Goal: Task Accomplishment & Management: Complete application form

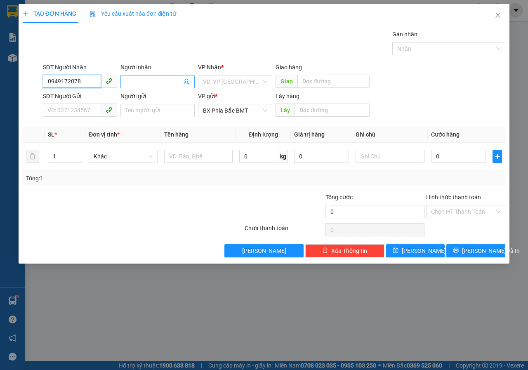
type input "0949172078"
click at [146, 85] on input "Người nhận" at bounding box center [153, 81] width 56 height 9
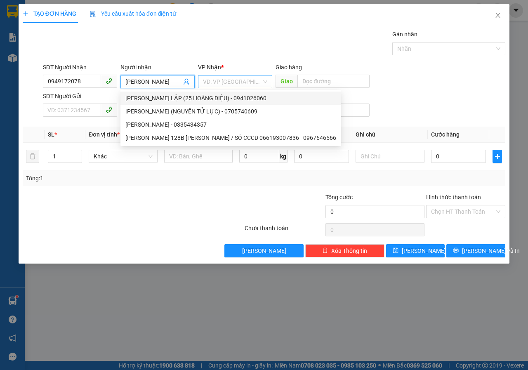
type input "[PERSON_NAME]"
click at [237, 85] on input "search" at bounding box center [232, 82] width 59 height 12
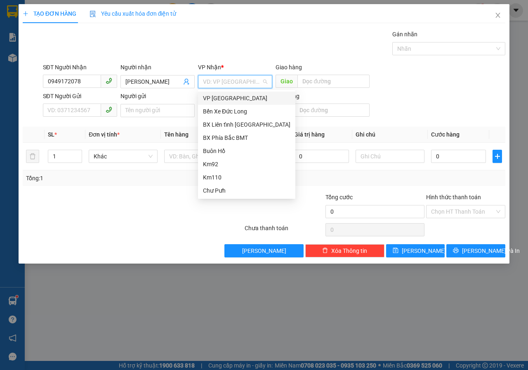
click at [217, 99] on div "VP [GEOGRAPHIC_DATA]" at bounding box center [247, 98] width 88 height 9
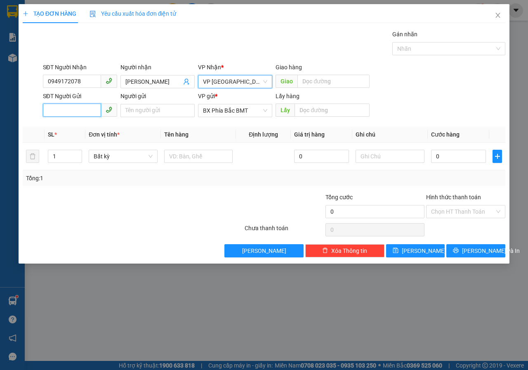
click at [87, 116] on input "SĐT Người Gửi" at bounding box center [72, 110] width 58 height 13
click at [161, 110] on input "Người gửi" at bounding box center [158, 110] width 74 height 13
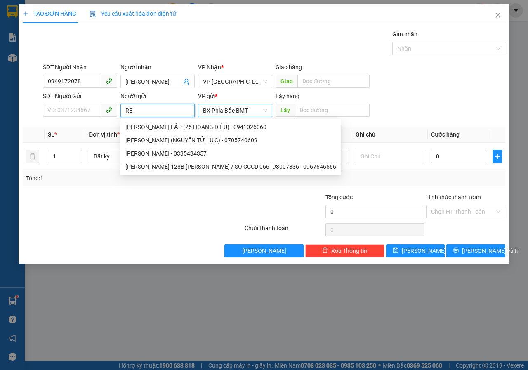
type input "REM"
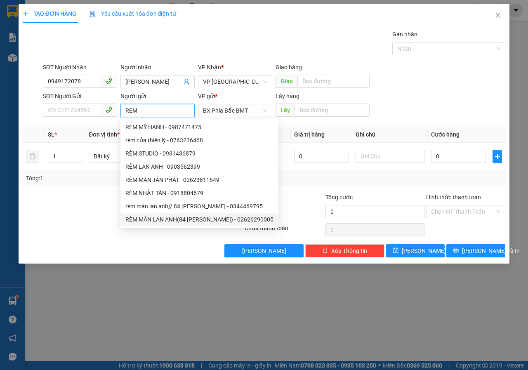
click at [169, 221] on div "RÈM MÀN LAN ANH(84 [PERSON_NAME]) - 02626290005" at bounding box center [199, 219] width 148 height 9
type input "02626290005"
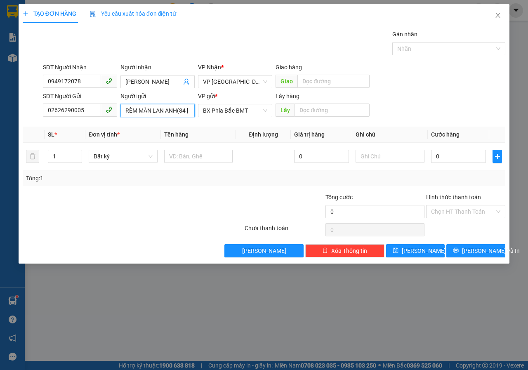
type input "RÈM MÀN LAN ANH(84 [PERSON_NAME])"
click at [366, 158] on input "text" at bounding box center [390, 156] width 69 height 13
click at [193, 161] on input "text" at bounding box center [198, 156] width 69 height 13
type input "VẢI"
click at [396, 156] on input "text" at bounding box center [390, 156] width 69 height 13
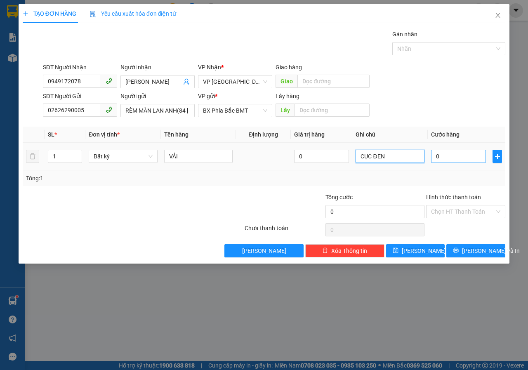
type input "CỤC ĐEN"
click at [468, 161] on input "0" at bounding box center [458, 156] width 55 height 13
type input "6"
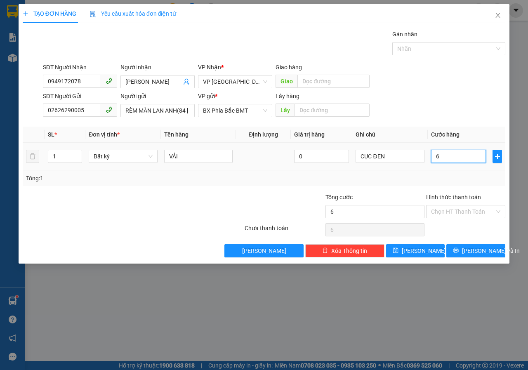
type input "60"
type input "600"
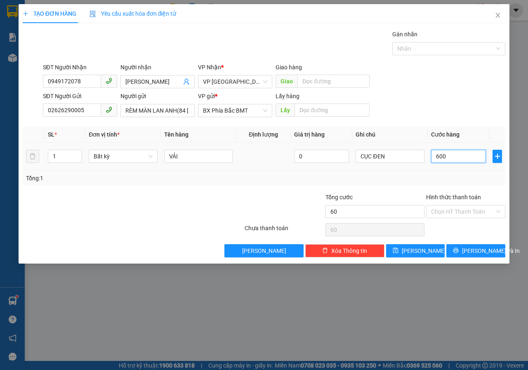
type input "600"
type input "6.000"
type input "60.000"
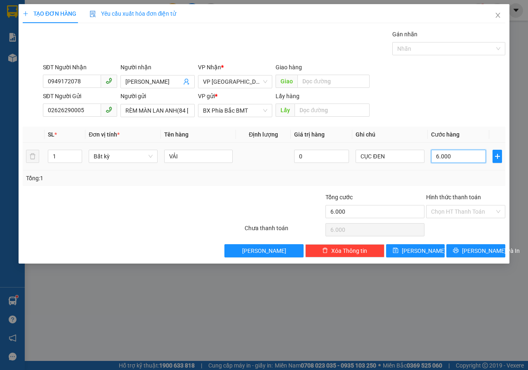
type input "60.000"
click at [476, 254] on span "[PERSON_NAME] và In" at bounding box center [491, 250] width 58 height 9
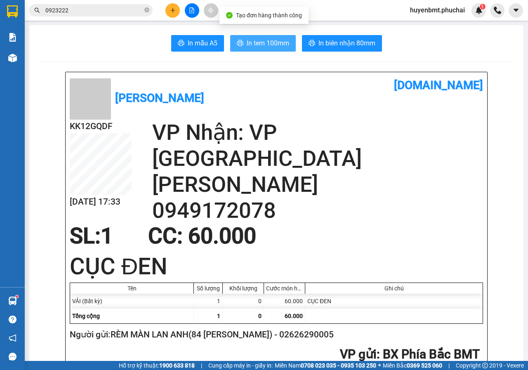
drag, startPoint x: 246, startPoint y: 47, endPoint x: 298, endPoint y: 117, distance: 87.0
click at [247, 47] on span "In tem 100mm" at bounding box center [268, 43] width 43 height 10
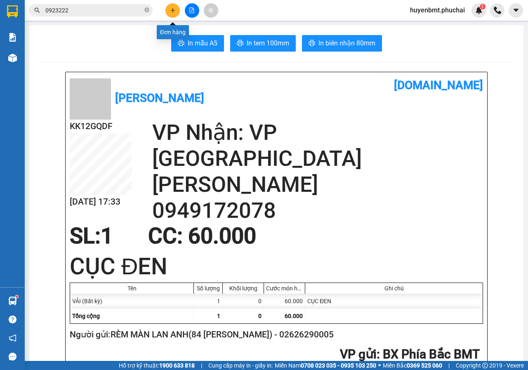
click at [173, 10] on icon "plus" at bounding box center [172, 10] width 5 height 0
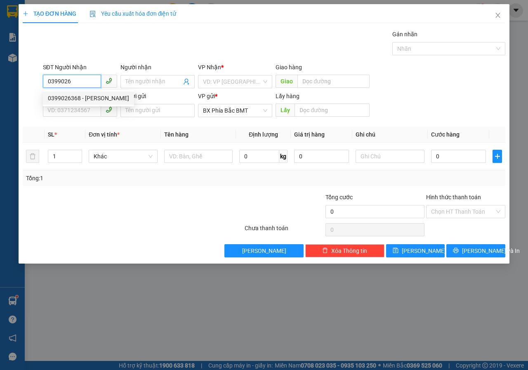
click at [76, 97] on div "0399026368 - [PERSON_NAME]" at bounding box center [88, 98] width 81 height 9
type input "0399026368"
type input "[PERSON_NAME]"
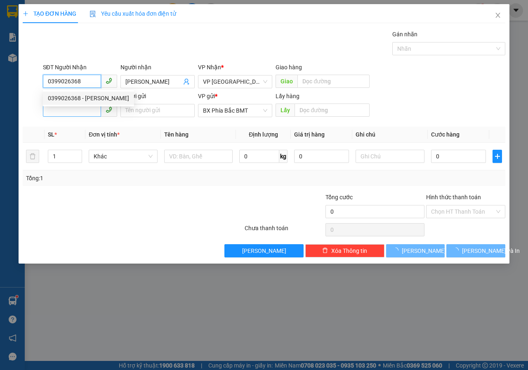
type input "40.000"
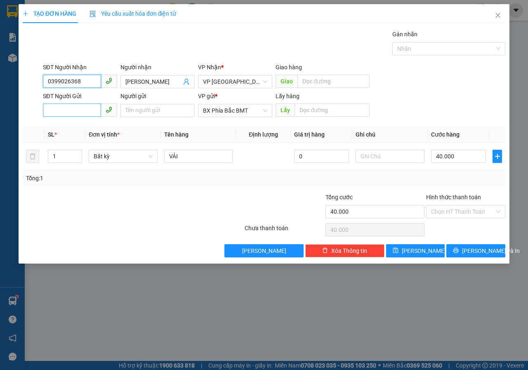
type input "0399026368"
click at [67, 107] on input "SĐT Người Gửi" at bounding box center [72, 110] width 58 height 13
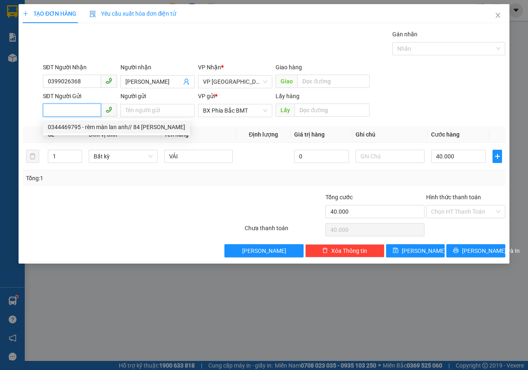
click at [79, 126] on div "0344469795 - rèm màn lan anh// 84 [PERSON_NAME]" at bounding box center [116, 127] width 137 height 9
type input "0344469795"
type input "rèm màn lan anh// 84 [PERSON_NAME]"
type input "bmt"
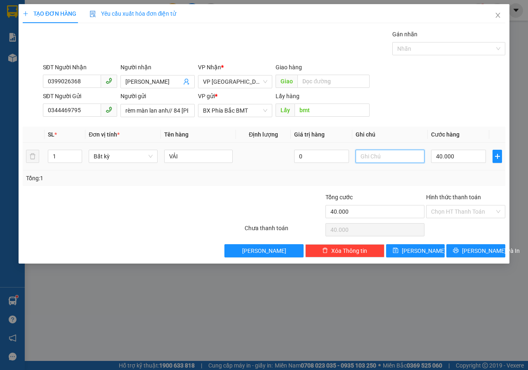
click at [368, 162] on input "text" at bounding box center [390, 156] width 69 height 13
type input "CỤC ĐEN"
click at [458, 159] on input "40.000" at bounding box center [458, 156] width 55 height 13
type input "5"
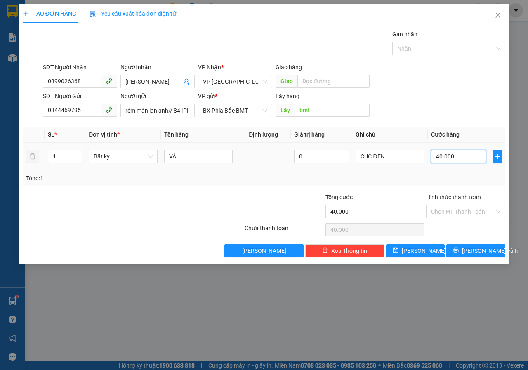
type input "5"
type input "50"
type input "500"
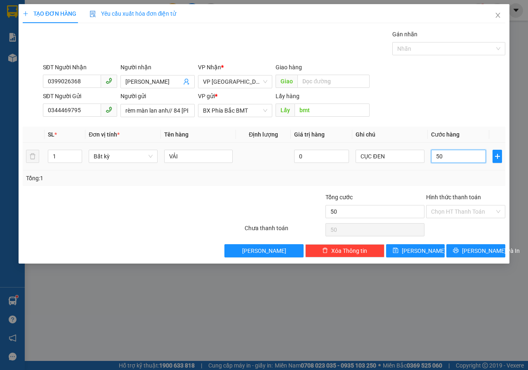
type input "500"
type input "5.000"
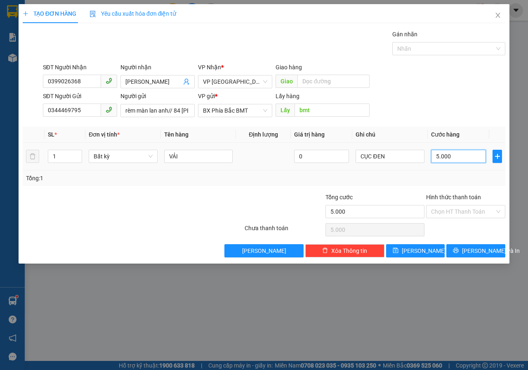
type input "50.000"
click at [474, 247] on span "[PERSON_NAME] và In" at bounding box center [491, 250] width 58 height 9
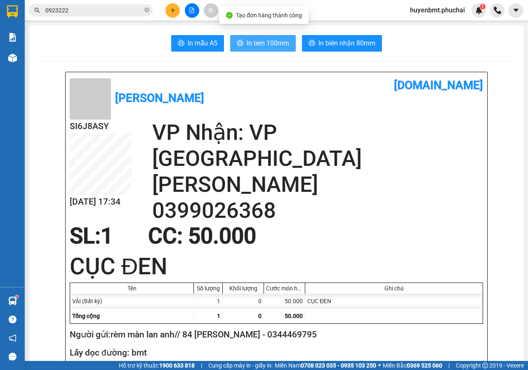
click at [247, 44] on span "In tem 100mm" at bounding box center [268, 43] width 43 height 10
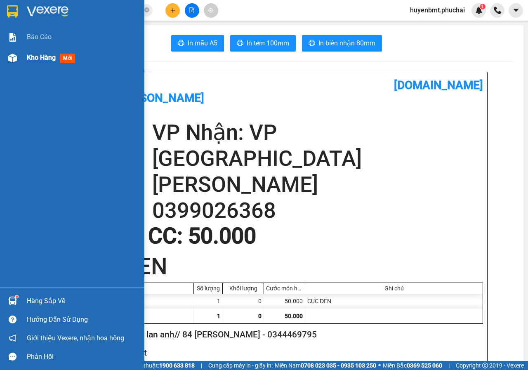
click at [22, 62] on div "Kho hàng mới" at bounding box center [72, 57] width 144 height 21
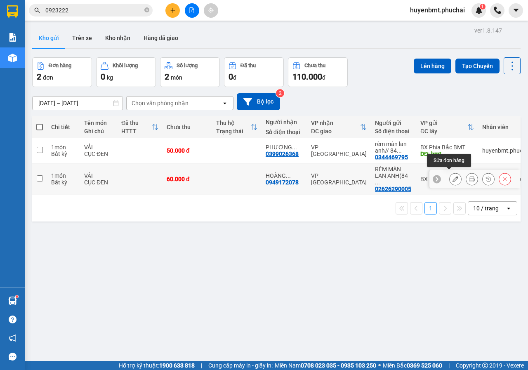
click at [453, 176] on icon at bounding box center [456, 179] width 6 height 6
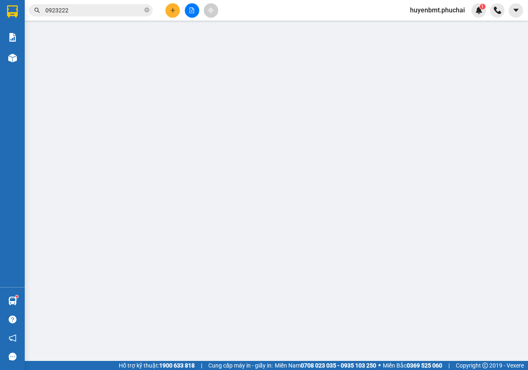
type input "0949172078"
type input "02626290005"
type input "60.000"
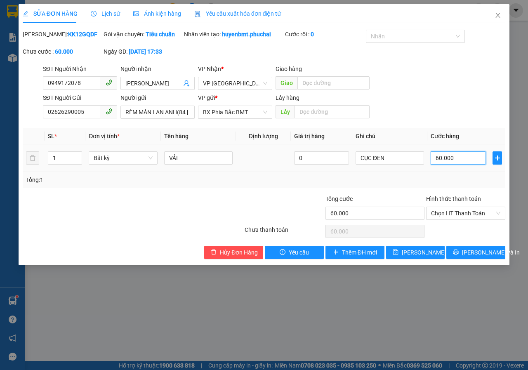
click at [466, 165] on input "60.000" at bounding box center [458, 157] width 55 height 13
type input "5"
type input "50"
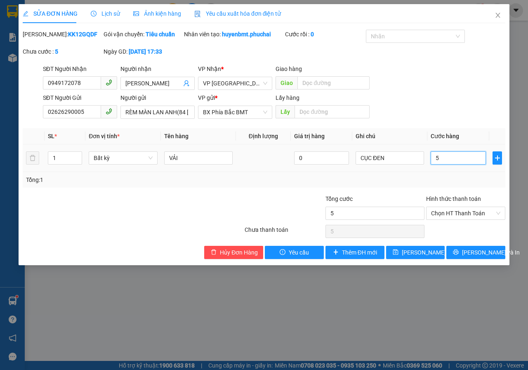
type input "50"
type input "500"
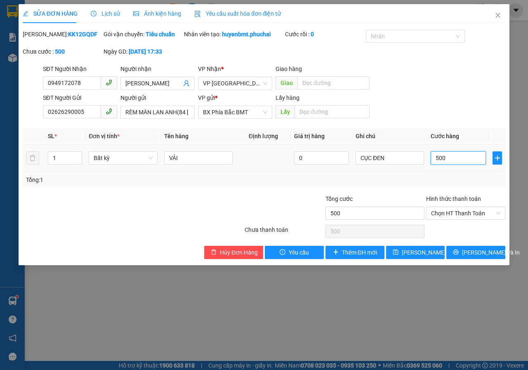
type input "5.000"
type input "50.000"
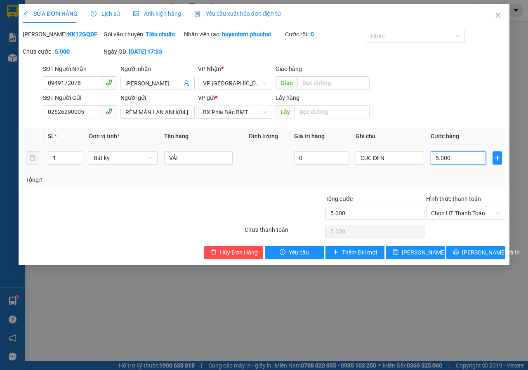
type input "50.000"
click at [476, 257] on span "[PERSON_NAME] và In" at bounding box center [491, 252] width 58 height 9
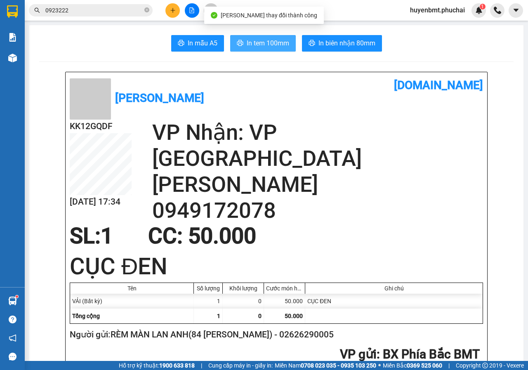
click at [247, 45] on span "In tem 100mm" at bounding box center [268, 43] width 43 height 10
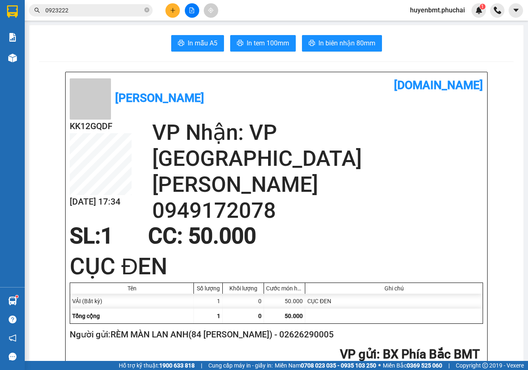
click at [107, 11] on input "0923222" at bounding box center [93, 10] width 97 height 9
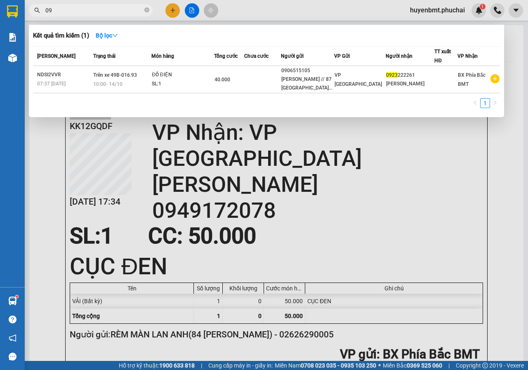
type input "0"
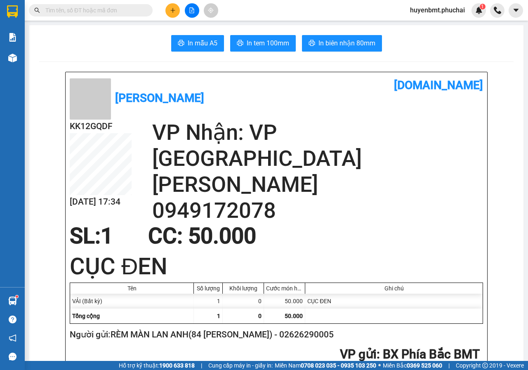
paste input "0335674747"
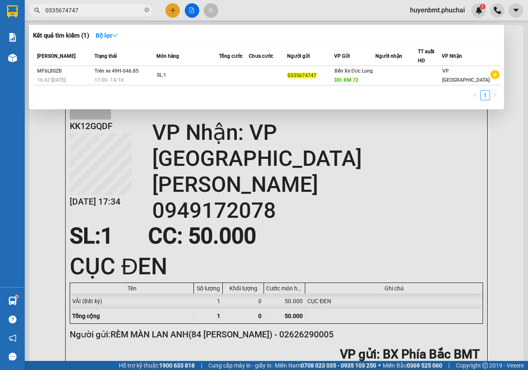
type input "0335674747"
click at [171, 8] on div at bounding box center [264, 185] width 528 height 370
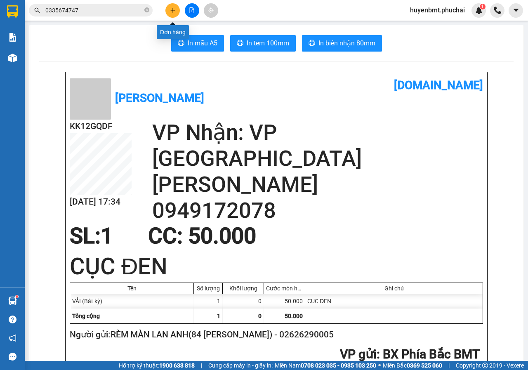
click at [172, 8] on icon "plus" at bounding box center [173, 10] width 6 height 6
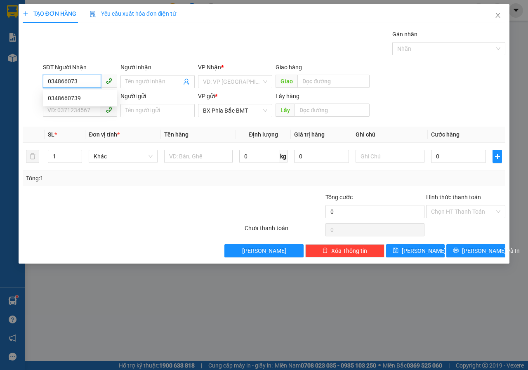
type input "0348660739"
click at [81, 99] on div "0348660739" at bounding box center [80, 98] width 64 height 9
type input "KRÔNG NÔ"
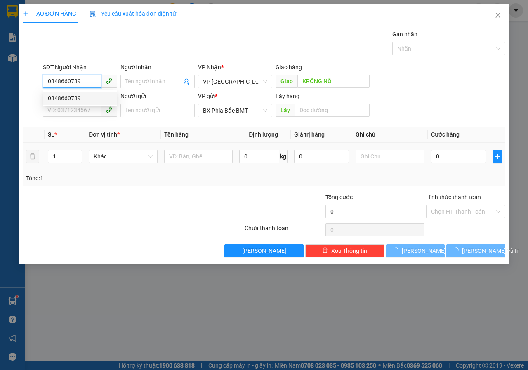
type input "200.000"
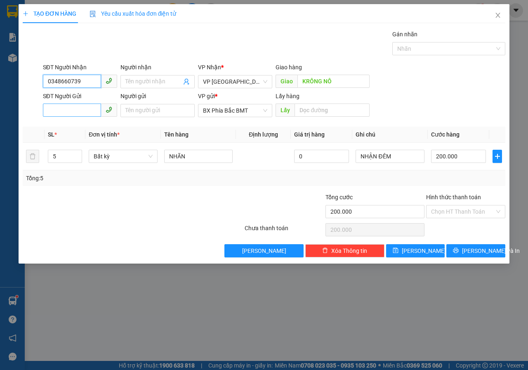
type input "0348660739"
click at [65, 106] on input "SĐT Người Gửi" at bounding box center [72, 110] width 58 height 13
click at [72, 126] on div "0982591031" at bounding box center [80, 127] width 64 height 9
type input "0982591031"
type input "BMT"
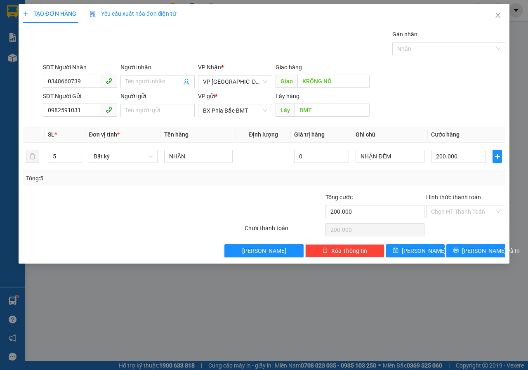
drag, startPoint x: 354, startPoint y: 186, endPoint x: 332, endPoint y: 182, distance: 22.1
click at [354, 186] on div "Tổng: 5" at bounding box center [264, 178] width 483 height 16
click at [208, 158] on input "NHÃN" at bounding box center [198, 156] width 69 height 13
type input "N"
type input "5T CAM+3 BỊCH CÓC"
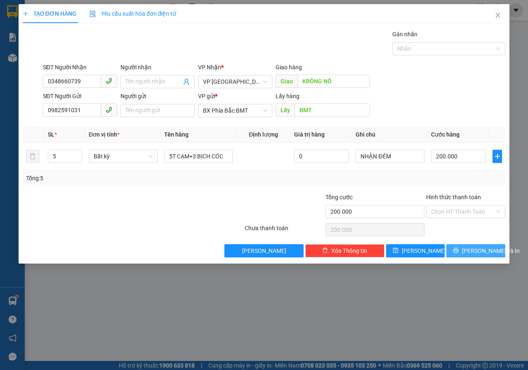
click at [477, 253] on span "[PERSON_NAME] và In" at bounding box center [491, 250] width 58 height 9
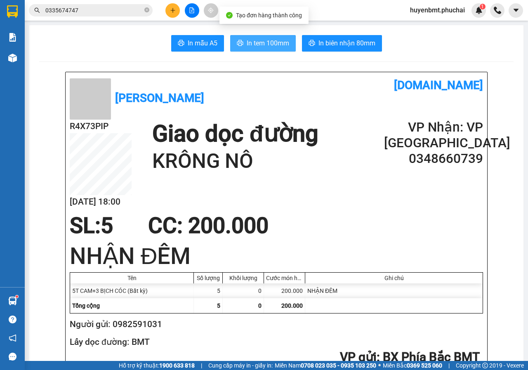
click at [265, 40] on span "In tem 100mm" at bounding box center [268, 43] width 43 height 10
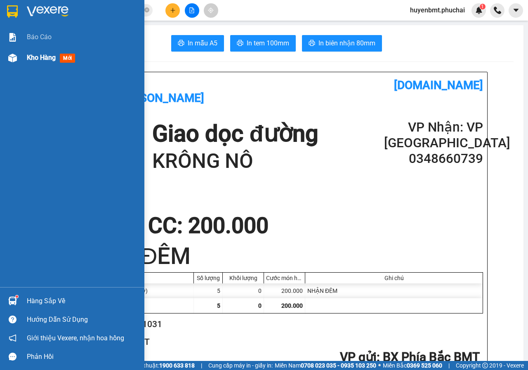
click at [7, 51] on div at bounding box center [12, 58] width 14 height 14
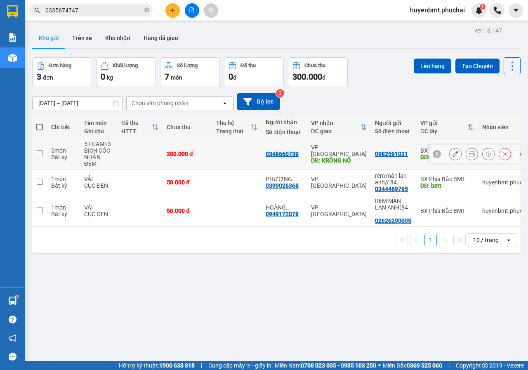
click at [450, 154] on button at bounding box center [456, 154] width 12 height 14
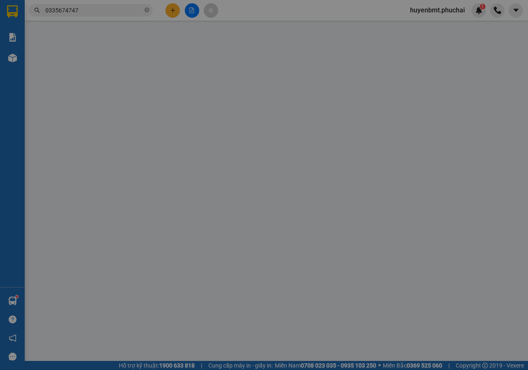
type input "0348660739"
type input "KRÔNG NÔ"
type input "0982591031"
type input "BMT"
type input "200.000"
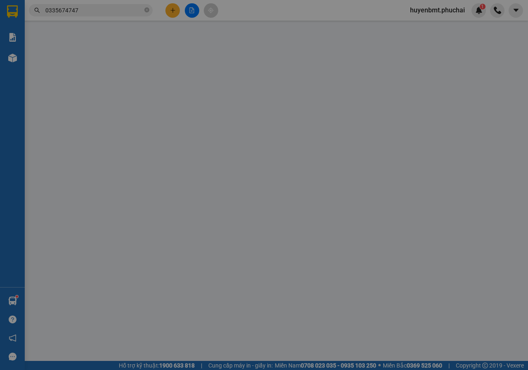
type input "200.000"
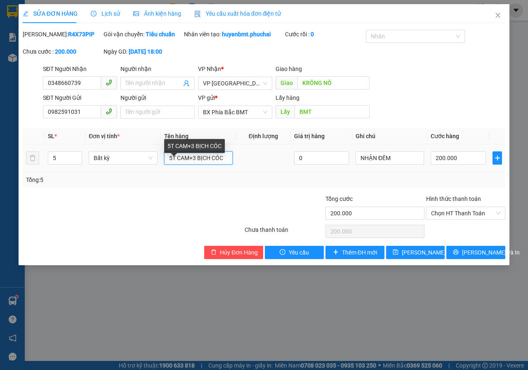
click at [170, 165] on input "5T CAM+3 BỊCH CÓC" at bounding box center [198, 157] width 69 height 13
click at [173, 165] on input "5T CAM+3 BỊCH CÓC" at bounding box center [198, 157] width 69 height 13
type input "2T CAM+3 BỊCH CÓC"
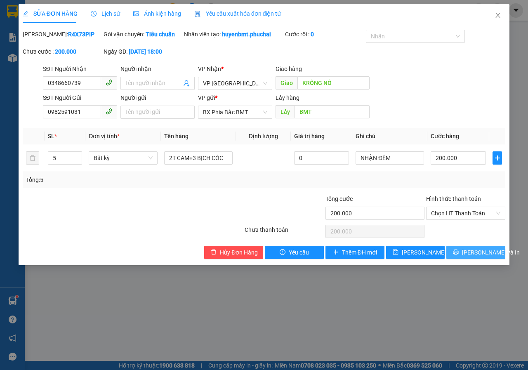
click at [459, 255] on icon "printer" at bounding box center [456, 252] width 6 height 6
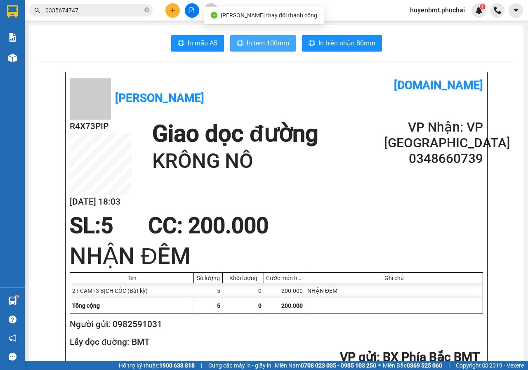
click at [249, 47] on span "In tem 100mm" at bounding box center [268, 43] width 43 height 10
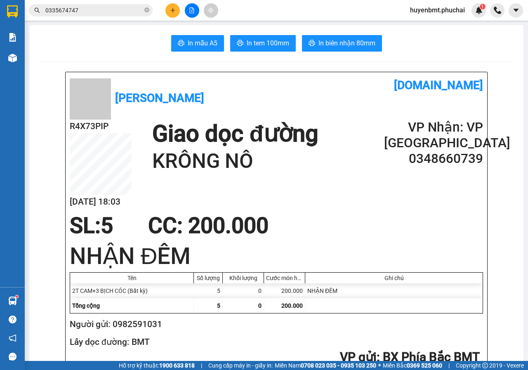
click at [168, 13] on button at bounding box center [173, 10] width 14 height 14
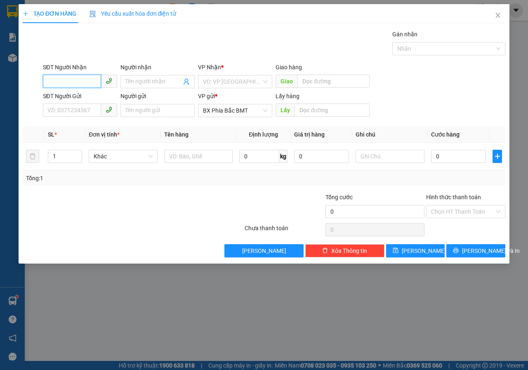
click at [61, 78] on input "SĐT Người Nhận" at bounding box center [72, 81] width 58 height 13
click at [84, 85] on input "038258331" at bounding box center [72, 81] width 58 height 13
type input "0382583319"
click at [232, 78] on input "search" at bounding box center [232, 82] width 59 height 12
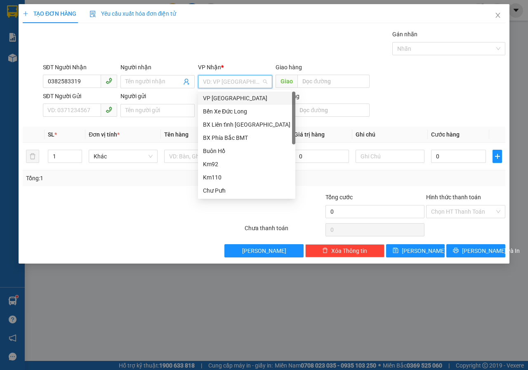
click at [212, 97] on div "VP [GEOGRAPHIC_DATA]" at bounding box center [247, 98] width 88 height 9
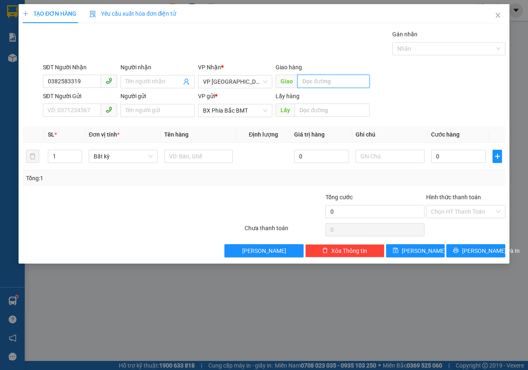
click at [308, 83] on input "text" at bounding box center [334, 81] width 72 height 13
type input "KRÔNG NÔ"
click at [70, 110] on input "SĐT Người Gửi" at bounding box center [72, 110] width 58 height 13
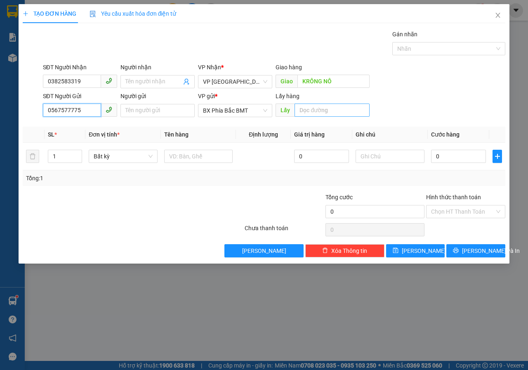
type input "0567577775"
click at [322, 107] on input "text" at bounding box center [332, 110] width 75 height 13
type input "BMT"
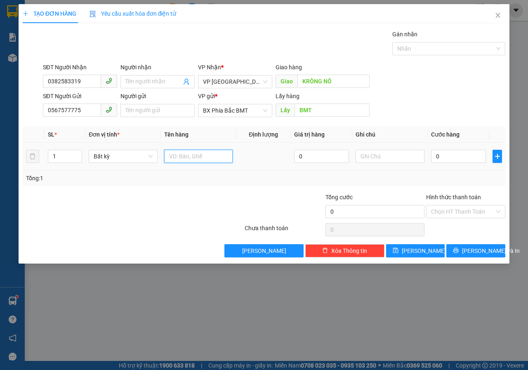
click at [173, 155] on input "text" at bounding box center [198, 156] width 69 height 13
type input "HẢI SẢN"
click at [374, 157] on input "text" at bounding box center [390, 156] width 69 height 13
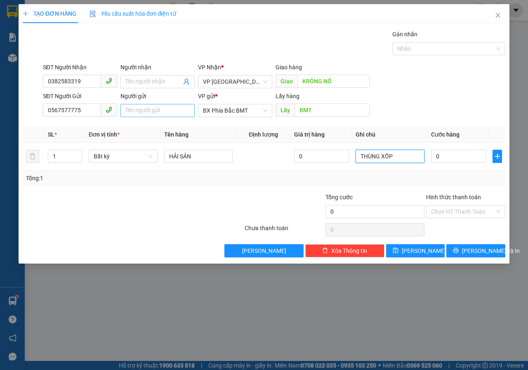
type input "THÙNG XỐP"
click at [161, 106] on input "Người gửi" at bounding box center [158, 110] width 74 height 13
type input "XE CHÍNH NGHĨA GỬI"
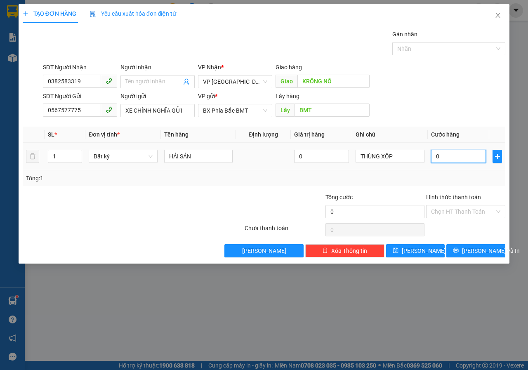
click at [454, 158] on input "0" at bounding box center [458, 156] width 55 height 13
type input "8"
type input "80"
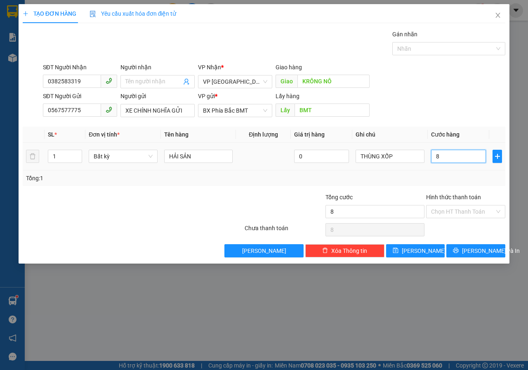
type input "80"
type input "800"
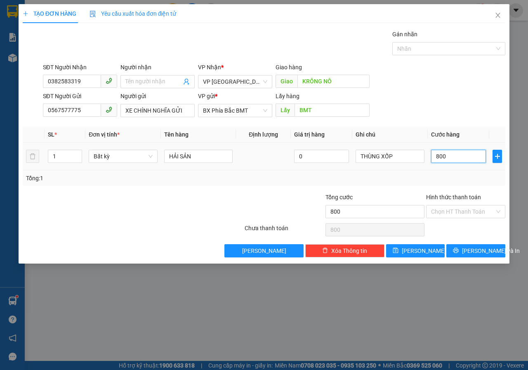
type input "8.000"
type input "80.000"
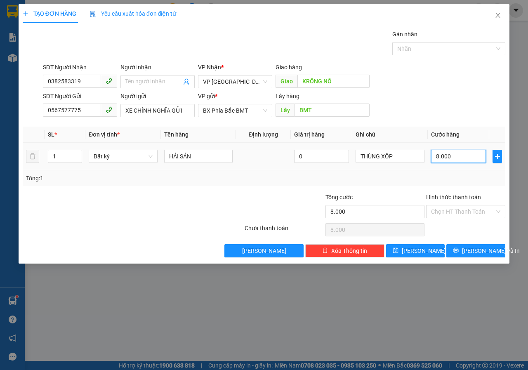
type input "80.000"
click at [459, 252] on icon "printer" at bounding box center [456, 251] width 6 height 6
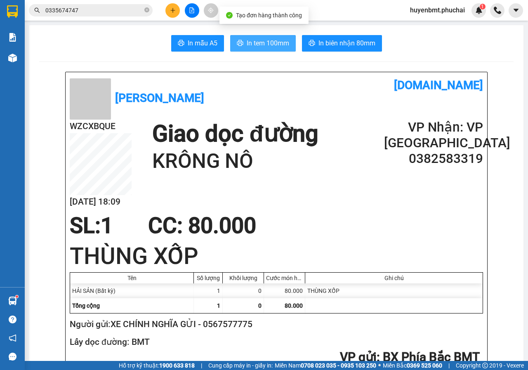
click at [265, 42] on span "In tem 100mm" at bounding box center [268, 43] width 43 height 10
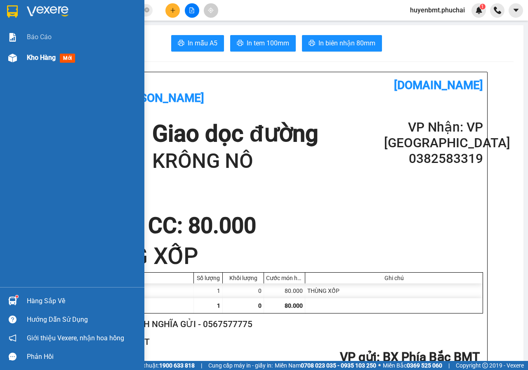
drag, startPoint x: 20, startPoint y: 53, endPoint x: 70, endPoint y: 58, distance: 50.2
click at [20, 53] on div "Kho hàng mới" at bounding box center [72, 57] width 144 height 21
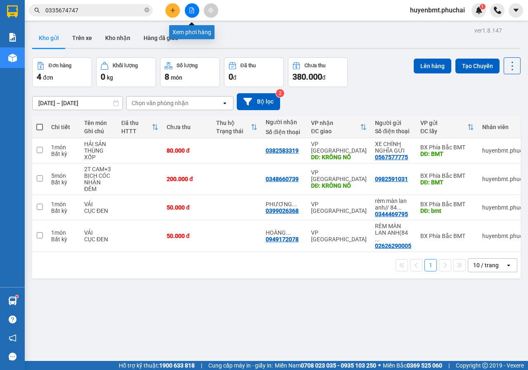
click at [194, 11] on icon "file-add" at bounding box center [192, 10] width 6 height 6
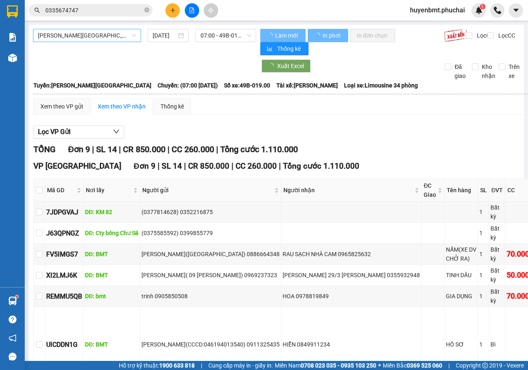
click at [87, 41] on span "[PERSON_NAME][GEOGRAPHIC_DATA]" at bounding box center [87, 35] width 98 height 12
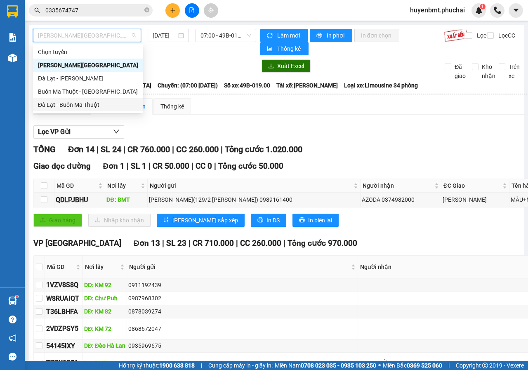
click at [58, 104] on div "Đà Lạt - Buôn Ma Thuột" at bounding box center [88, 104] width 100 height 9
type input "[DATE]"
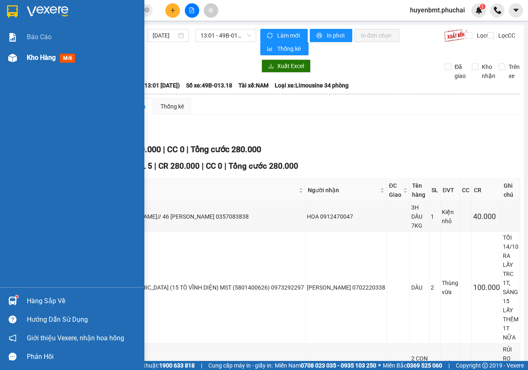
click at [19, 59] on div "Kho hàng mới" at bounding box center [72, 57] width 144 height 21
